Goal: Entertainment & Leisure: Browse casually

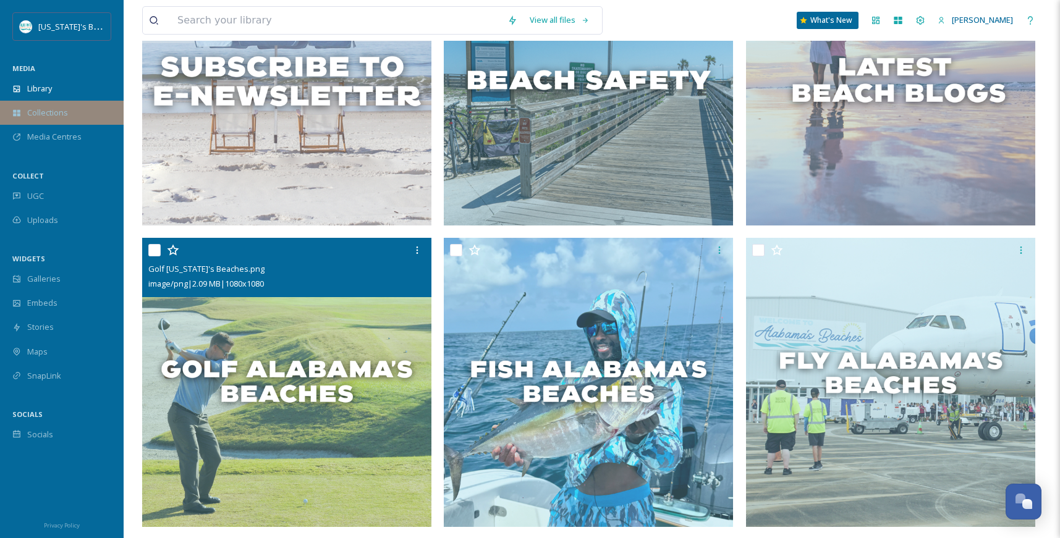
scroll to position [239, 0]
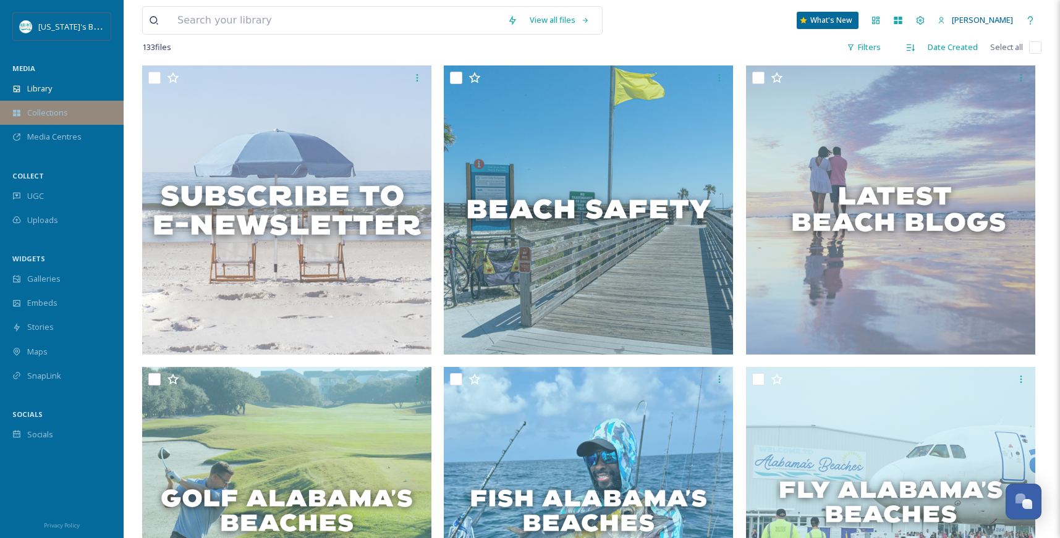
click at [58, 108] on span "Collections" at bounding box center [47, 113] width 41 height 12
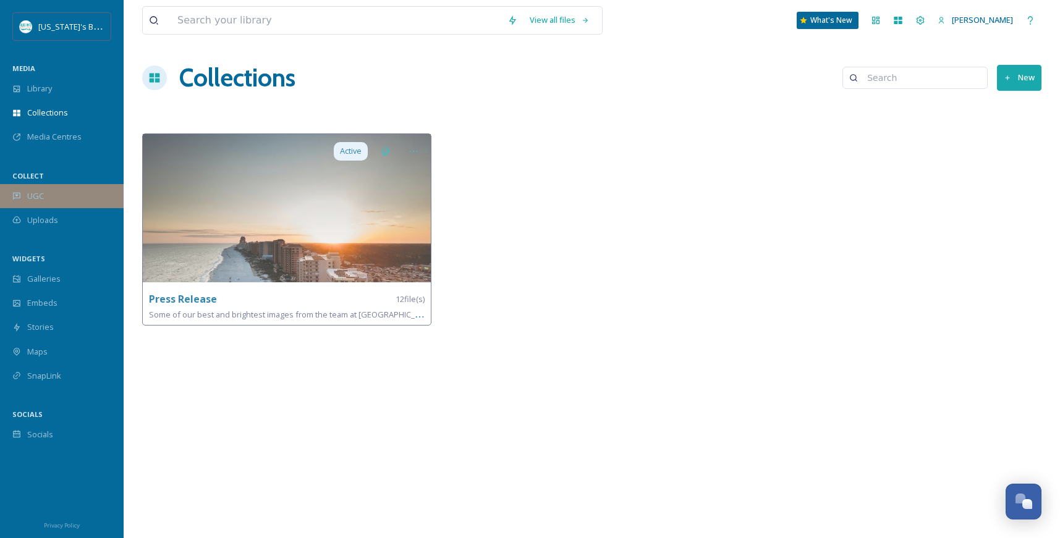
click at [31, 188] on div "UGC" at bounding box center [62, 196] width 124 height 24
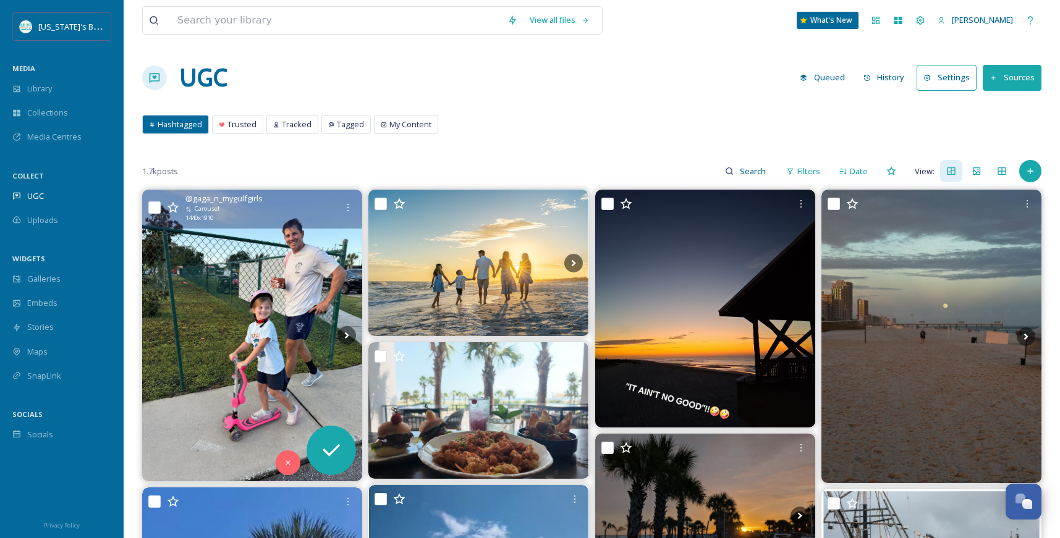
click at [271, 290] on img at bounding box center [252, 336] width 220 height 292
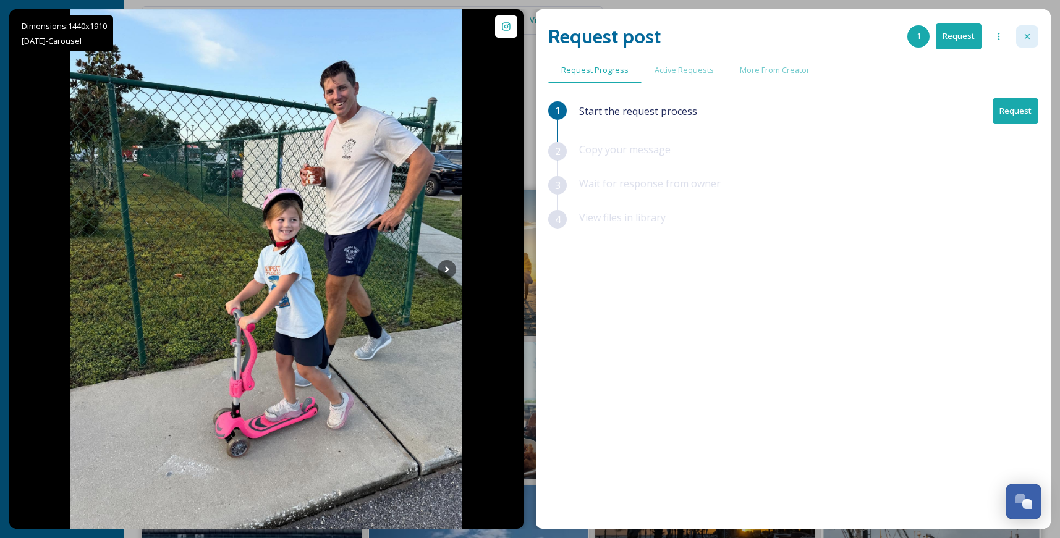
click at [1025, 35] on icon at bounding box center [1027, 37] width 10 height 10
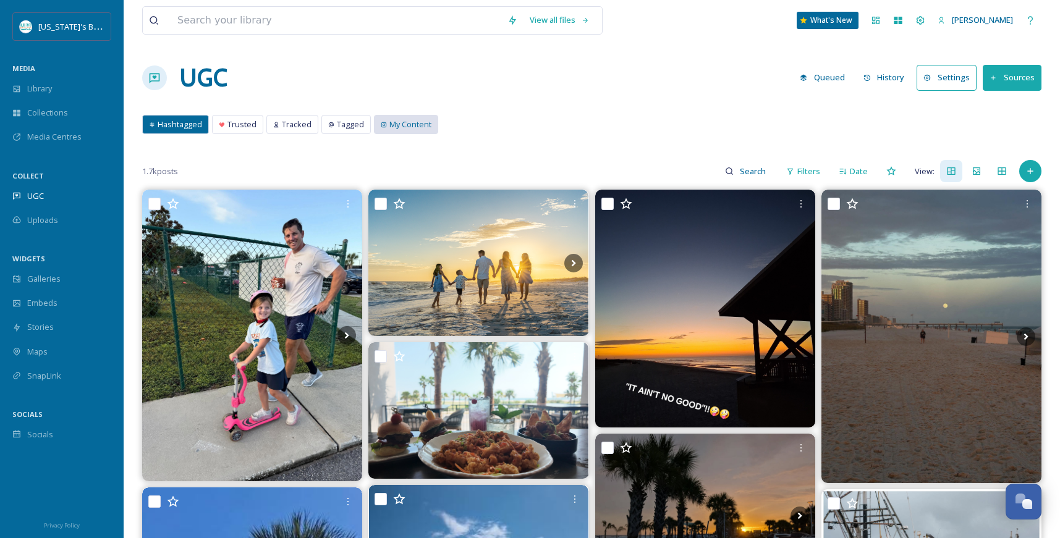
click at [392, 125] on span "My Content" at bounding box center [410, 125] width 42 height 12
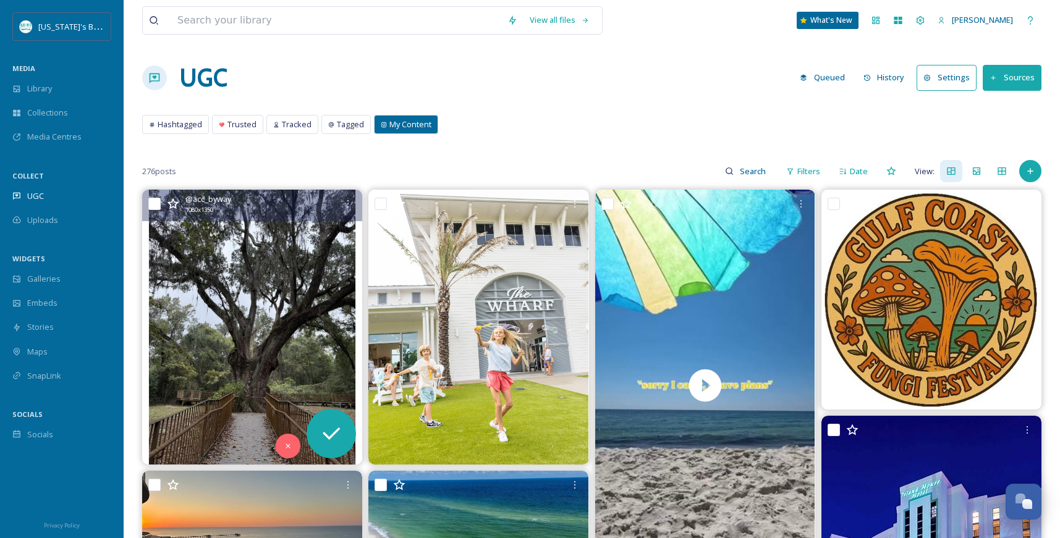
click at [275, 294] on img at bounding box center [252, 327] width 220 height 275
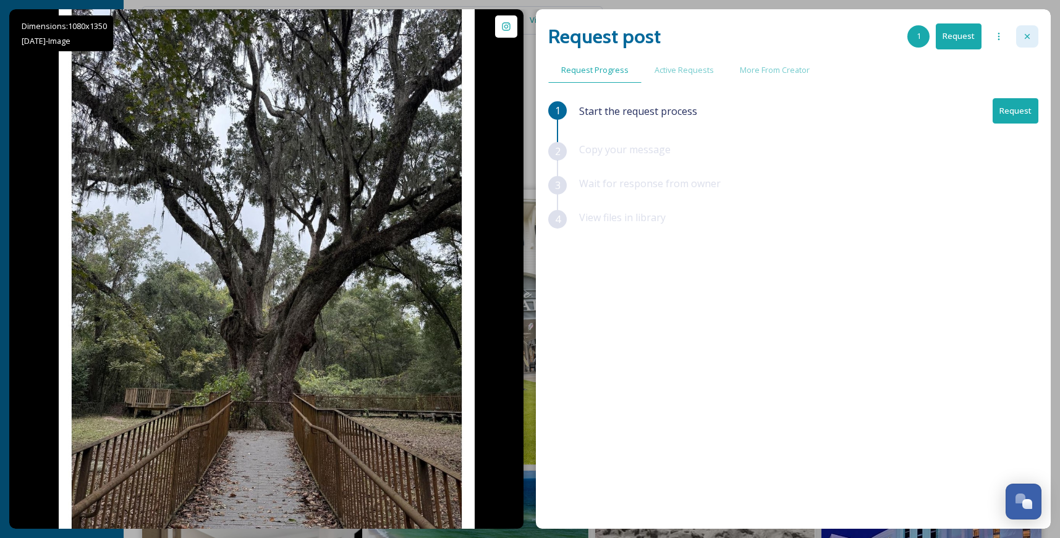
click at [1030, 35] on icon at bounding box center [1027, 37] width 10 height 10
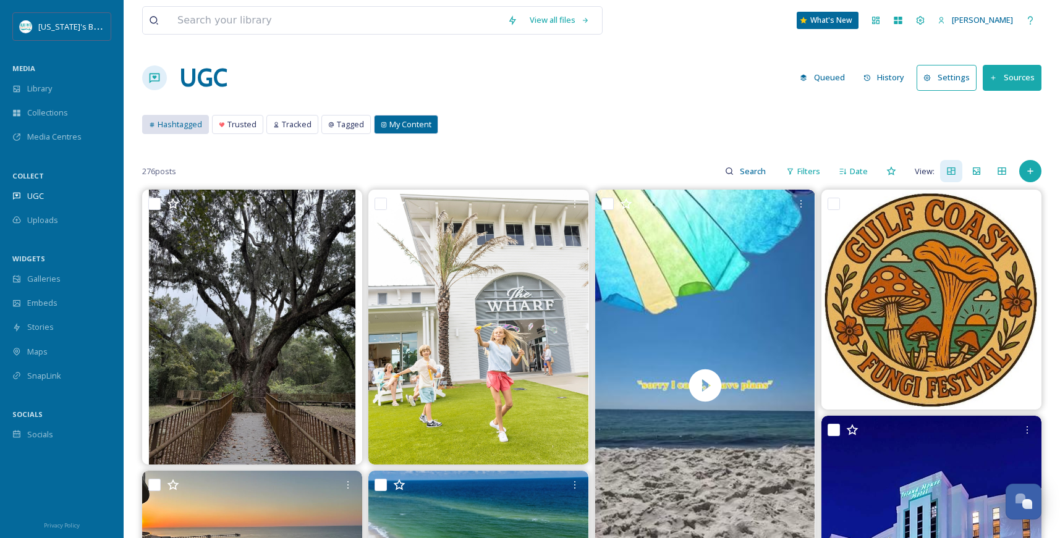
click at [184, 121] on span "Hashtagged" at bounding box center [180, 125] width 44 height 12
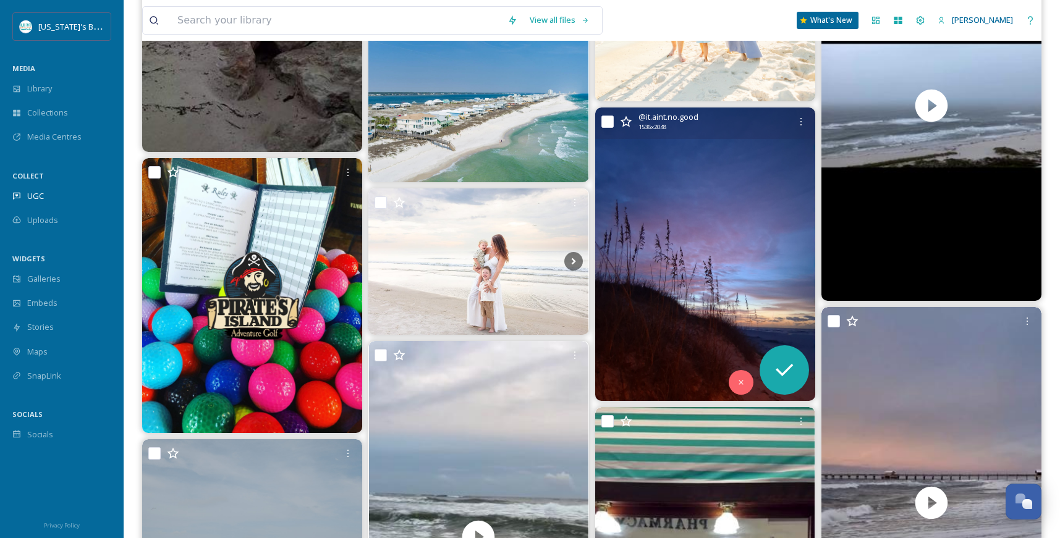
scroll to position [2239, 0]
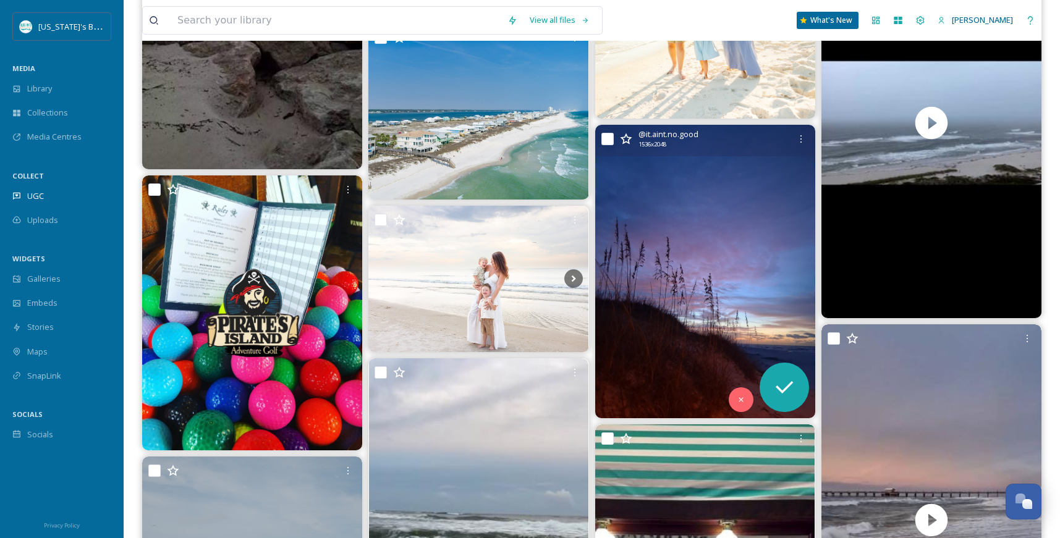
click at [693, 172] on img at bounding box center [705, 272] width 220 height 294
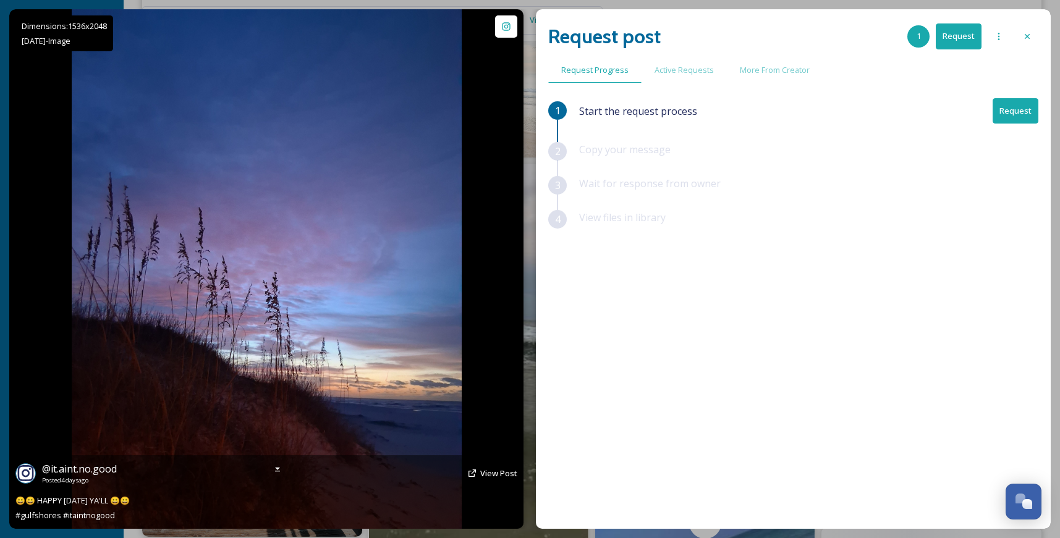
scroll to position [2588, 0]
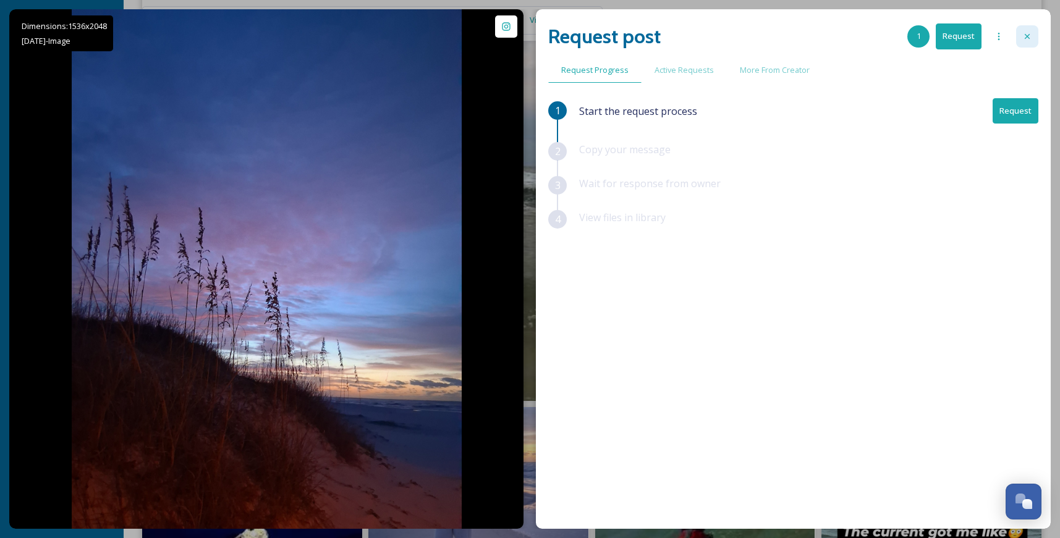
click at [1019, 33] on div at bounding box center [1027, 36] width 22 height 22
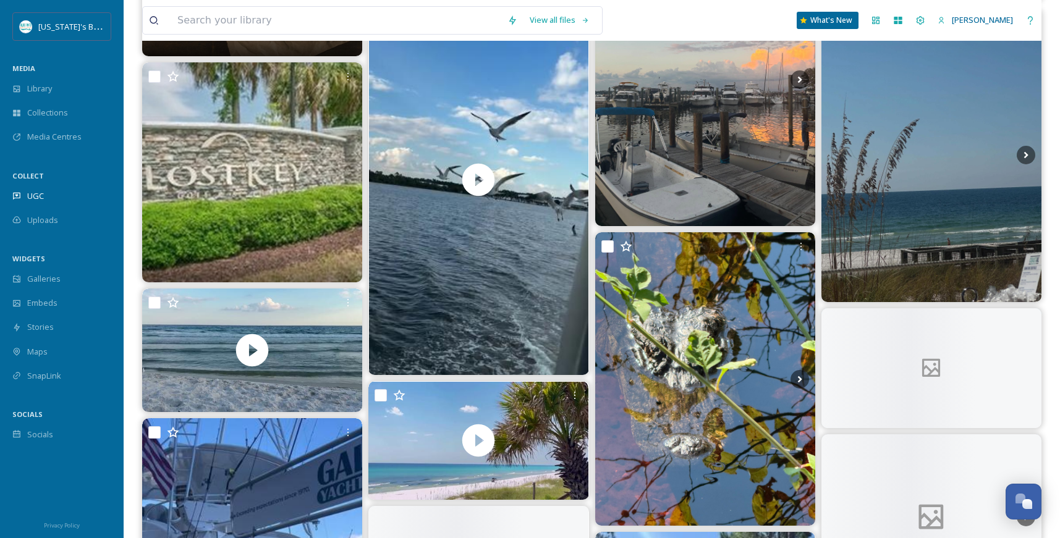
scroll to position [5956, 0]
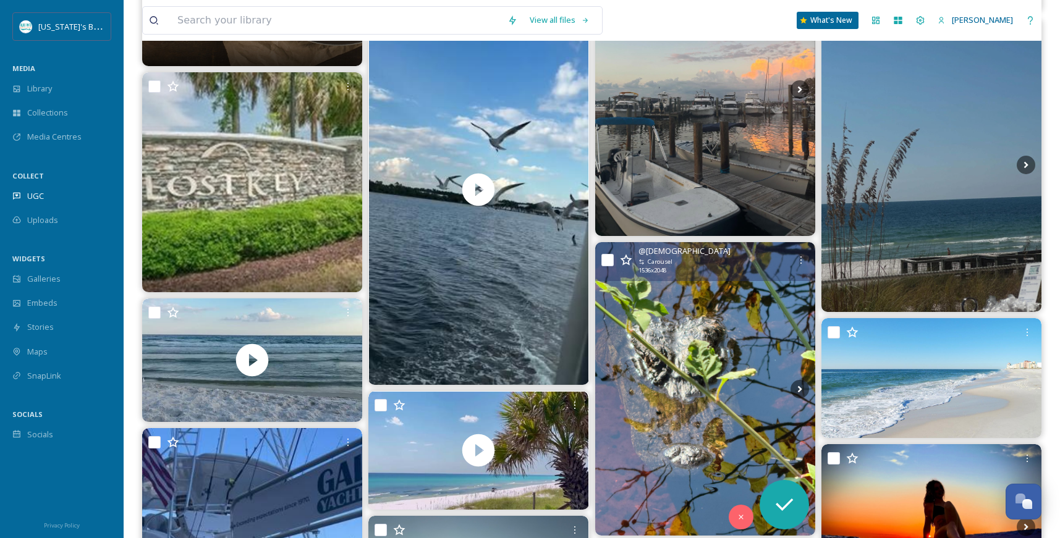
click at [688, 347] on img at bounding box center [705, 389] width 220 height 294
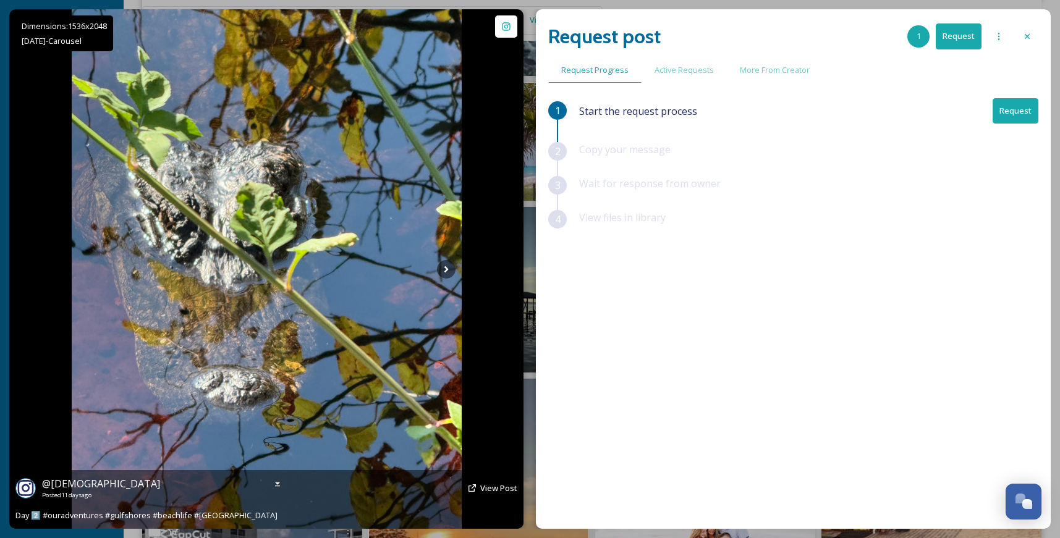
scroll to position [6121, 0]
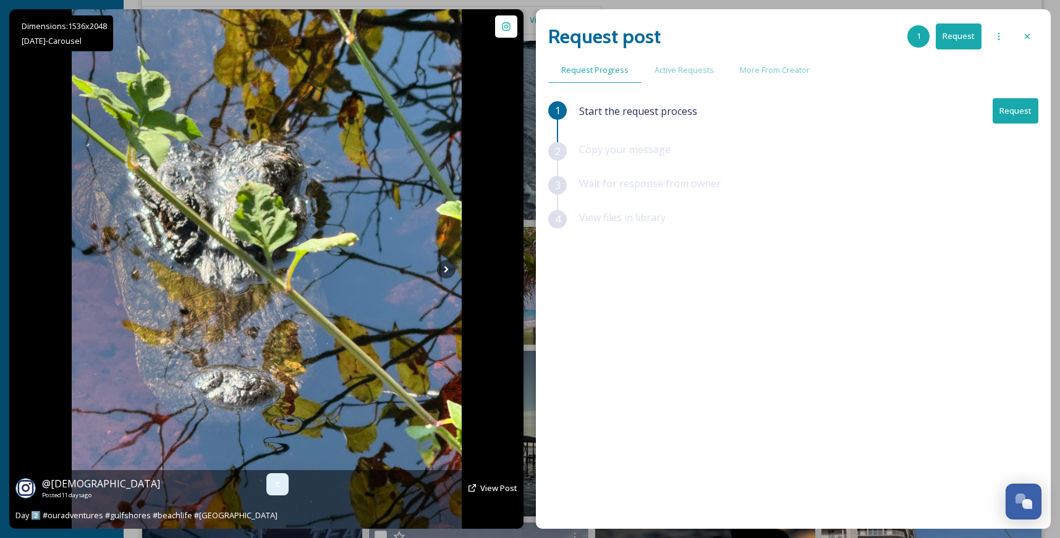
click at [279, 483] on icon at bounding box center [277, 485] width 5 height 4
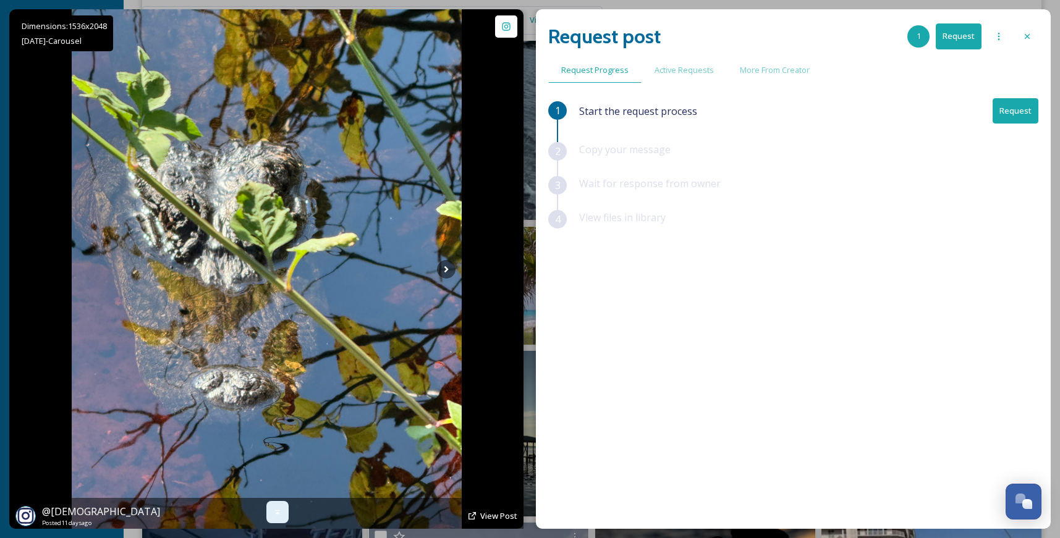
click at [272, 514] on div at bounding box center [277, 512] width 22 height 22
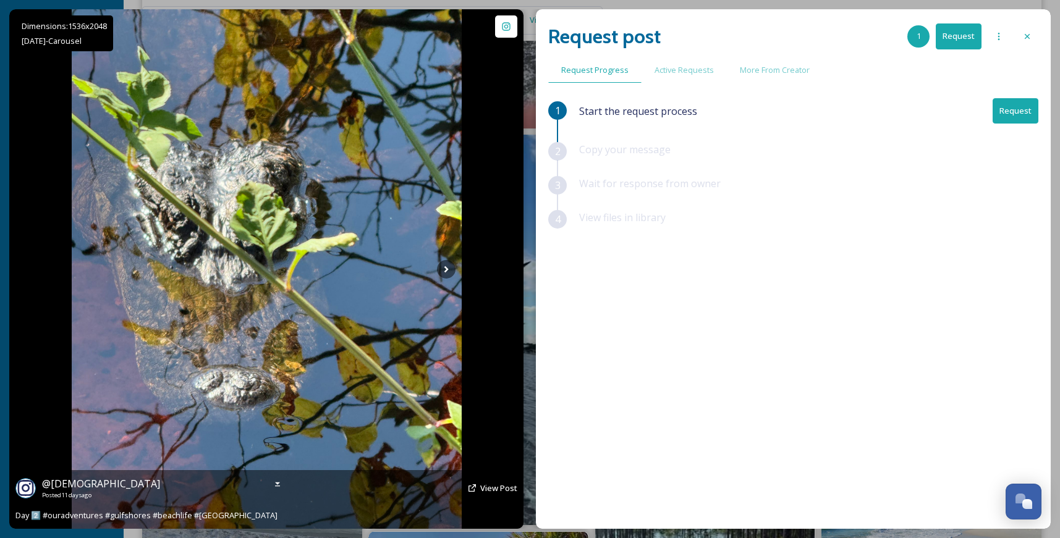
scroll to position [5677, 0]
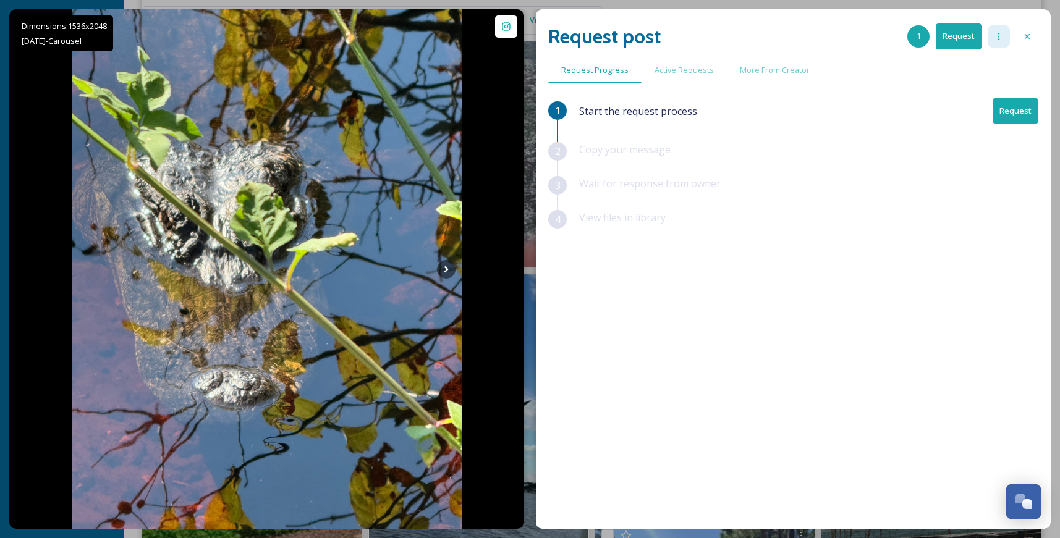
click at [999, 35] on icon at bounding box center [999, 37] width 10 height 10
click at [837, 312] on div "1 Start the request process Request 2 Copy your message 3 Wait for response fro…" at bounding box center [793, 281] width 490 height 366
click at [1030, 36] on icon at bounding box center [1027, 37] width 10 height 10
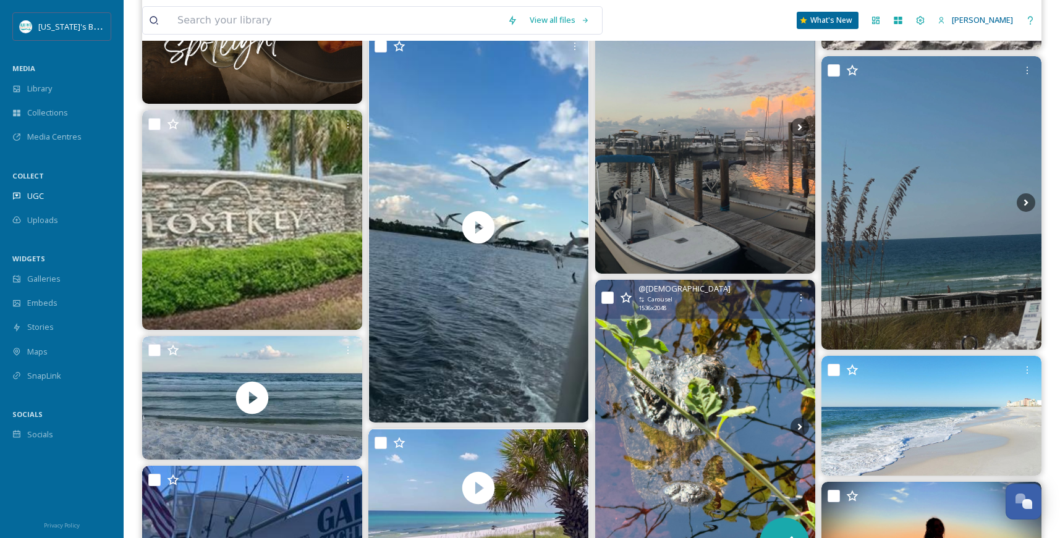
scroll to position [5921, 0]
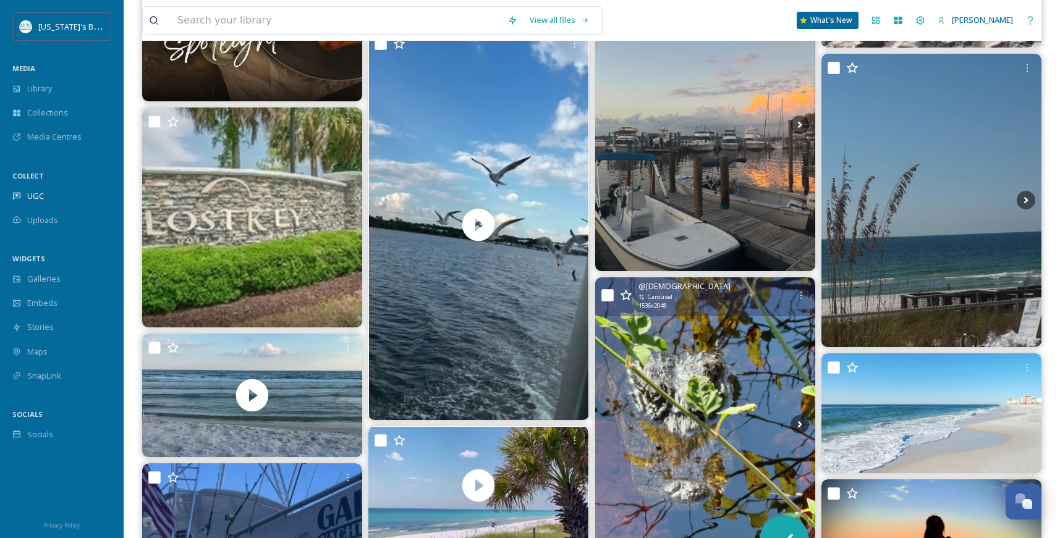
click at [605, 294] on input "checkbox" at bounding box center [607, 295] width 12 height 12
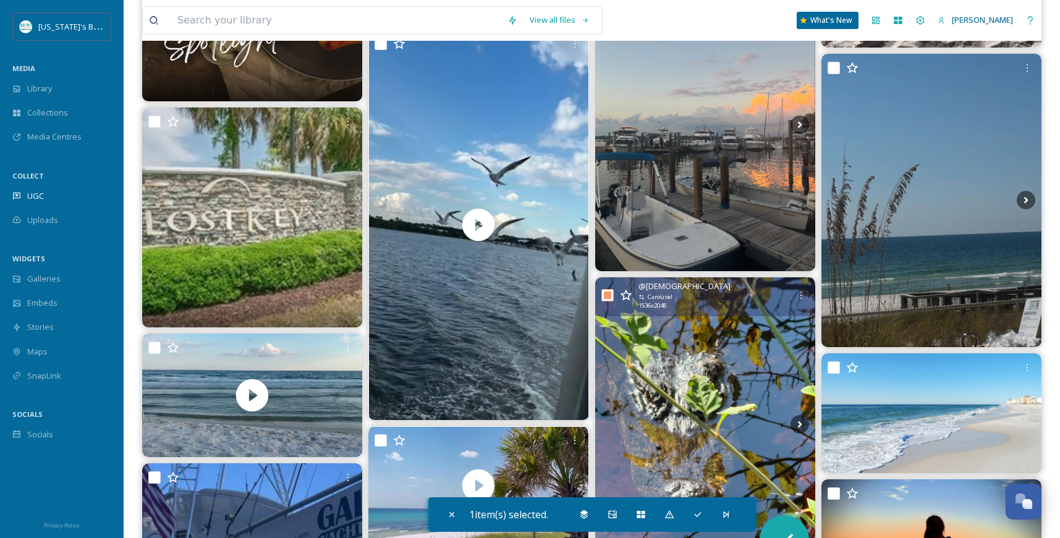
click at [606, 293] on input "checkbox" at bounding box center [607, 295] width 12 height 12
checkbox input "false"
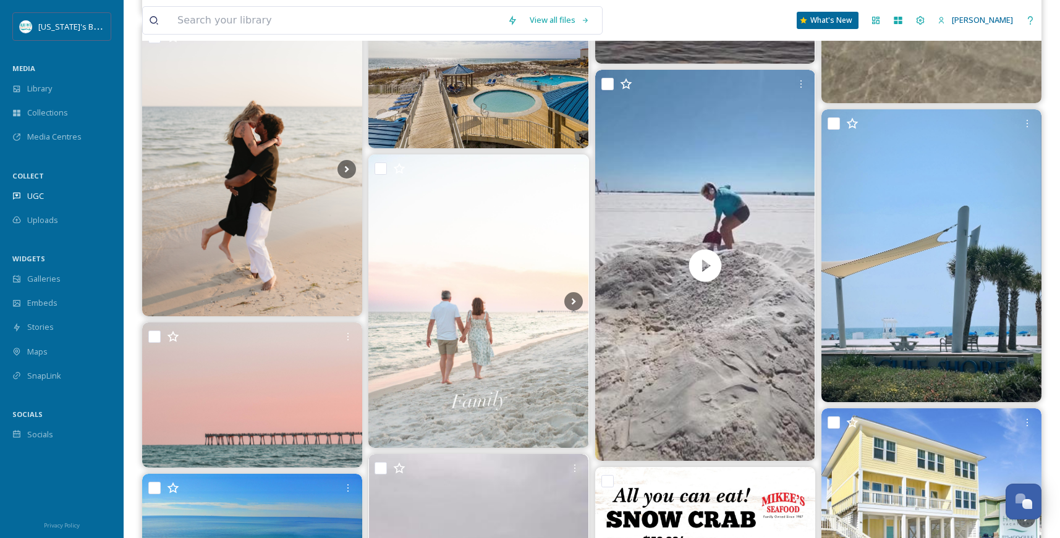
scroll to position [11239, 0]
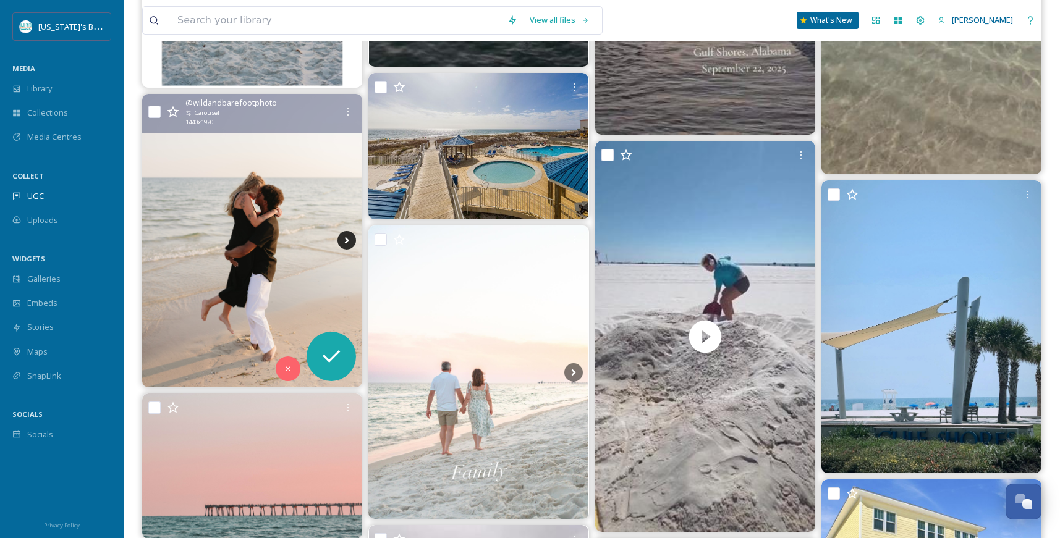
click at [346, 241] on icon at bounding box center [346, 240] width 19 height 19
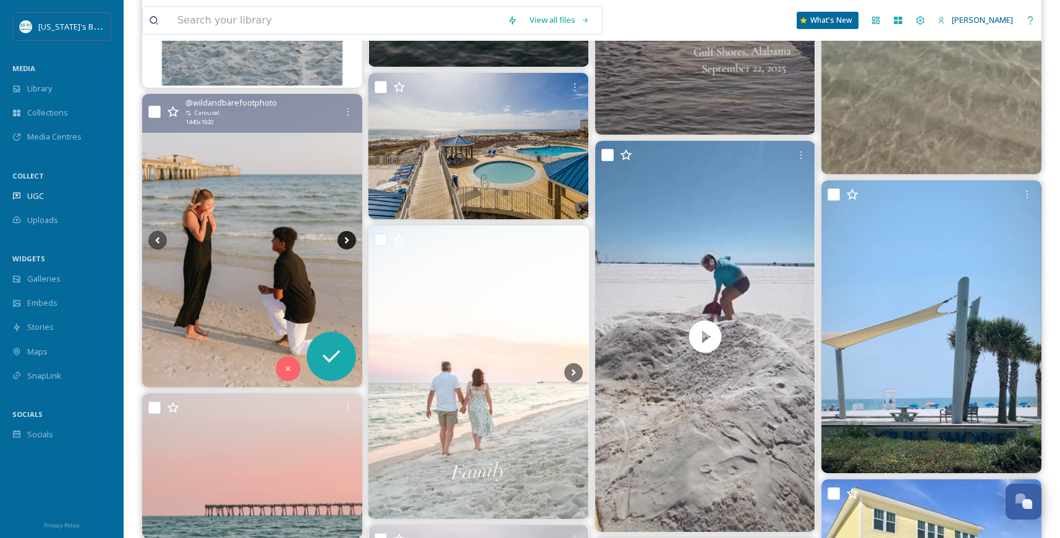
click at [346, 241] on icon at bounding box center [346, 240] width 19 height 19
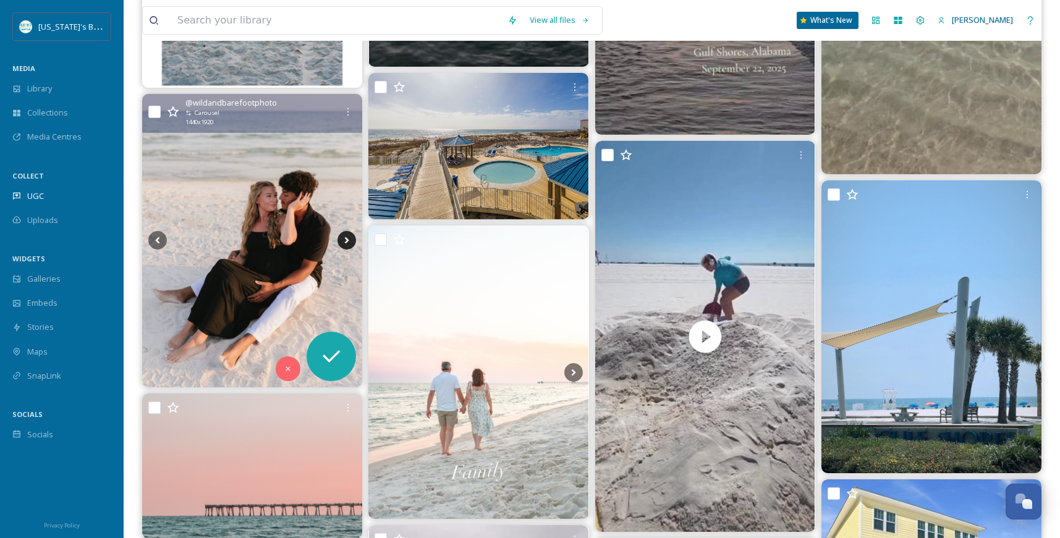
click at [346, 241] on icon at bounding box center [346, 240] width 19 height 19
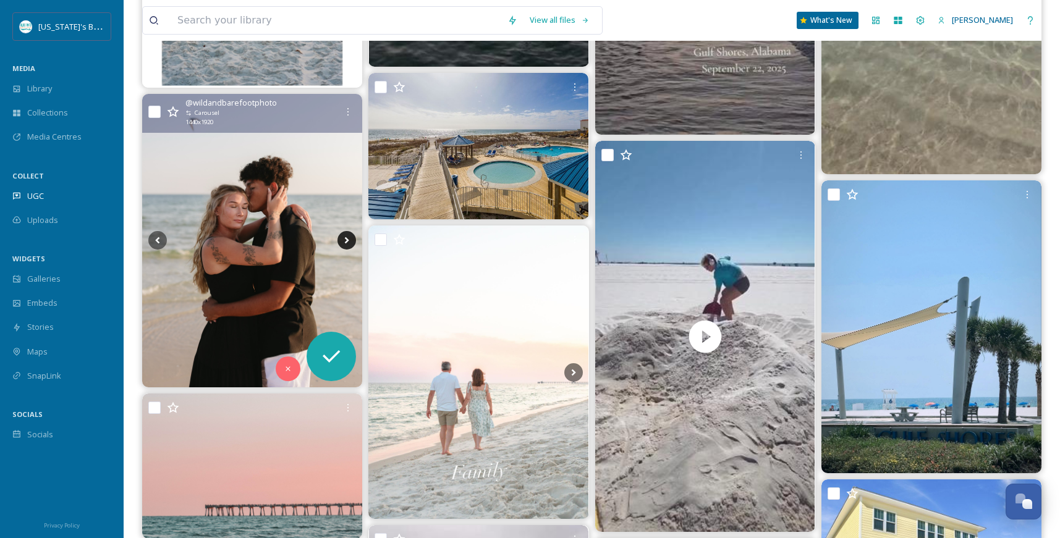
click at [346, 241] on icon at bounding box center [346, 240] width 19 height 19
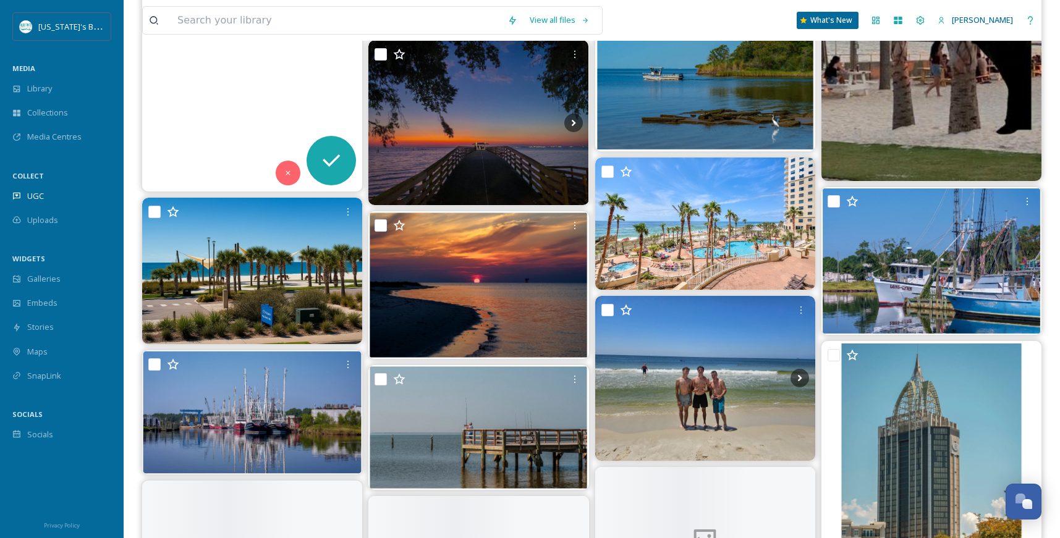
scroll to position [12562, 0]
